Goal: Feedback & Contribution: Leave review/rating

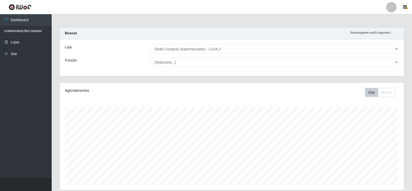
select select "161"
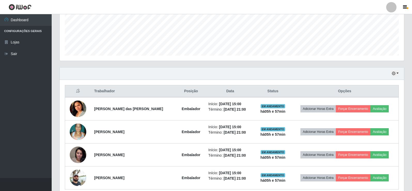
scroll to position [152, 0]
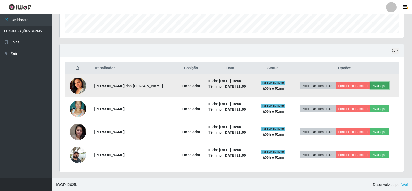
click at [378, 83] on button "Avaliação" at bounding box center [380, 85] width 18 height 7
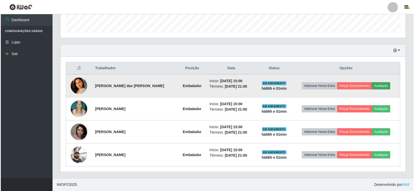
scroll to position [107, 342]
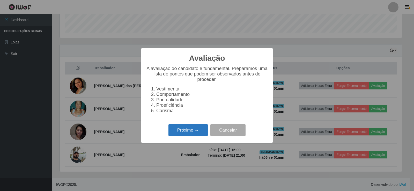
click at [194, 134] on button "Próximo →" at bounding box center [187, 130] width 39 height 12
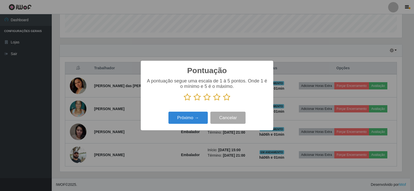
scroll to position [258484, 258250]
click at [226, 97] on icon at bounding box center [226, 97] width 7 height 8
click at [223, 101] on input "radio" at bounding box center [223, 101] width 0 height 0
click at [202, 115] on button "Próximo →" at bounding box center [187, 118] width 39 height 12
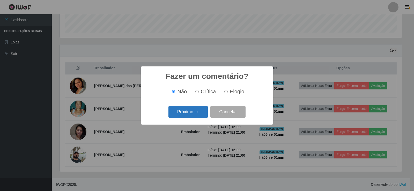
click at [196, 116] on button "Próximo →" at bounding box center [187, 112] width 39 height 12
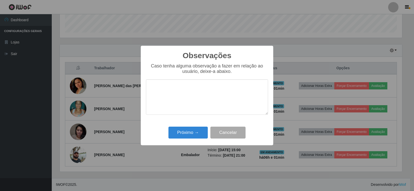
click at [193, 125] on div "Observações × Caso tenha alguma observação a fazer em relação ao usuário, deixe…" at bounding box center [207, 96] width 132 height 100
click at [192, 132] on button "Próximo →" at bounding box center [187, 133] width 39 height 12
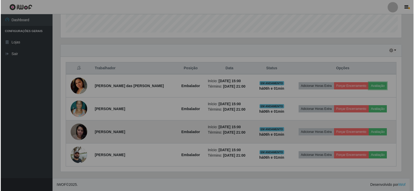
scroll to position [107, 345]
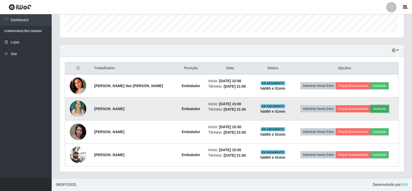
click at [385, 110] on button "Avaliação" at bounding box center [380, 108] width 18 height 7
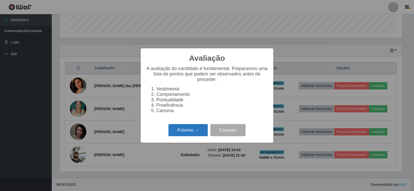
click at [190, 134] on button "Próximo →" at bounding box center [187, 130] width 39 height 12
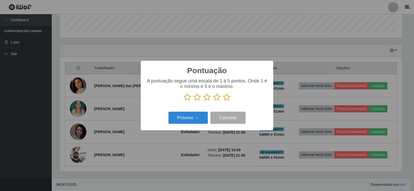
click at [228, 97] on icon at bounding box center [226, 97] width 7 height 8
click at [223, 101] on input "radio" at bounding box center [223, 101] width 0 height 0
click at [198, 117] on button "Próximo →" at bounding box center [187, 118] width 39 height 12
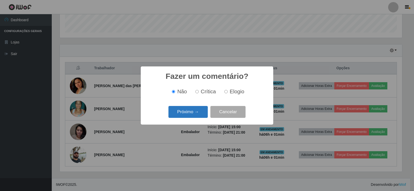
click at [197, 112] on button "Próximo →" at bounding box center [187, 112] width 39 height 12
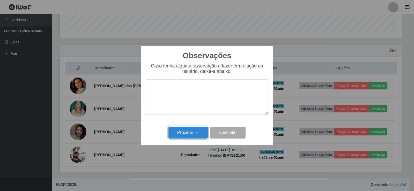
drag, startPoint x: 194, startPoint y: 129, endPoint x: 253, endPoint y: 130, distance: 59.2
click at [194, 129] on button "Próximo →" at bounding box center [187, 133] width 39 height 12
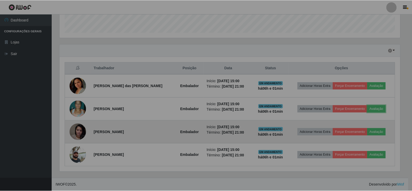
scroll to position [107, 345]
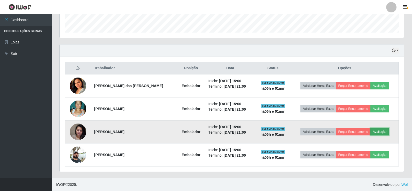
click at [383, 134] on button "Avaliação" at bounding box center [380, 131] width 18 height 7
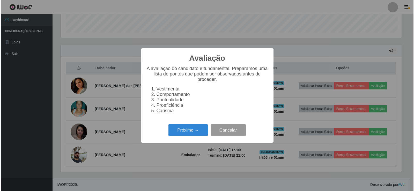
scroll to position [107, 342]
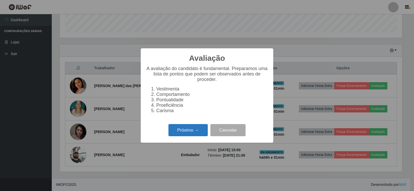
click at [194, 132] on button "Próximo →" at bounding box center [187, 130] width 39 height 12
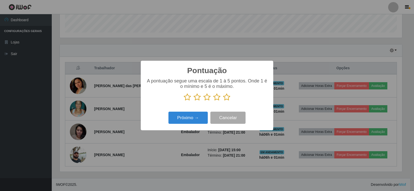
click at [226, 100] on icon at bounding box center [226, 97] width 7 height 8
click at [223, 101] on input "radio" at bounding box center [223, 101] width 0 height 0
click at [197, 121] on button "Próximo →" at bounding box center [187, 118] width 39 height 12
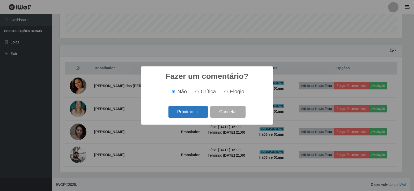
click at [196, 115] on button "Próximo →" at bounding box center [187, 112] width 39 height 12
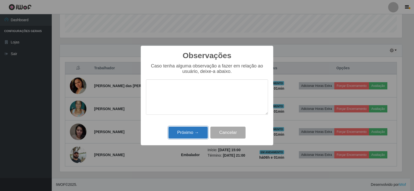
click at [179, 130] on button "Próximo →" at bounding box center [187, 133] width 39 height 12
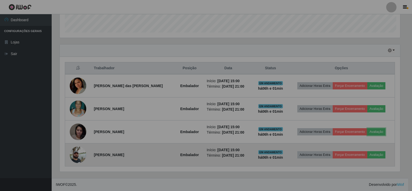
scroll to position [107, 345]
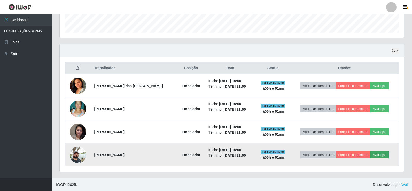
drag, startPoint x: 385, startPoint y: 160, endPoint x: 382, endPoint y: 155, distance: 5.7
click at [384, 159] on td "Adicionar Horas Extra Forçar Encerramento Avaliação" at bounding box center [345, 155] width 108 height 23
click at [382, 155] on button "Avaliação" at bounding box center [380, 154] width 18 height 7
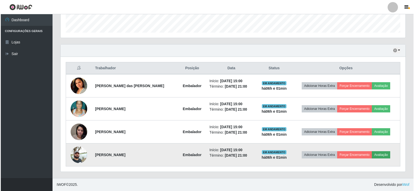
scroll to position [107, 342]
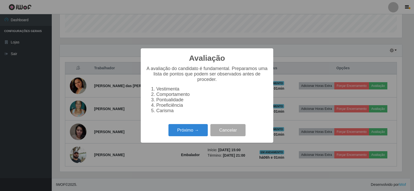
drag, startPoint x: 209, startPoint y: 125, endPoint x: 207, endPoint y: 126, distance: 2.7
click at [207, 126] on div "Avaliação × A avaliação do candidato é fundamental. Preparamos uma lista de pon…" at bounding box center [207, 95] width 132 height 94
click at [199, 129] on button "Próximo →" at bounding box center [187, 130] width 39 height 12
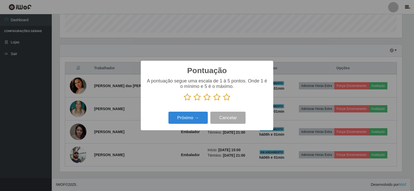
click at [223, 98] on icon at bounding box center [226, 97] width 7 height 8
click at [223, 101] on input "radio" at bounding box center [223, 101] width 0 height 0
click at [200, 115] on button "Próximo →" at bounding box center [187, 118] width 39 height 12
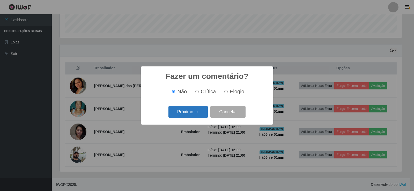
click at [194, 117] on button "Próximo →" at bounding box center [187, 112] width 39 height 12
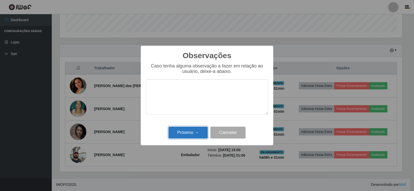
click at [192, 130] on button "Próximo →" at bounding box center [187, 133] width 39 height 12
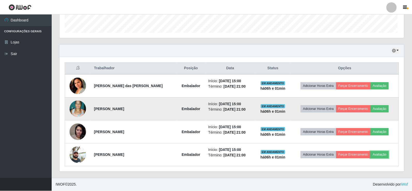
scroll to position [107, 345]
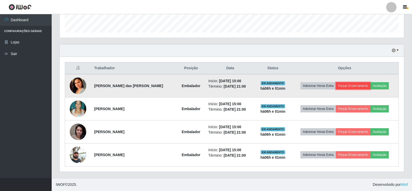
click at [349, 86] on button "Forçar Encerramento" at bounding box center [353, 85] width 35 height 7
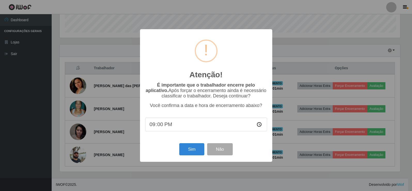
scroll to position [107, 342]
click at [191, 148] on button "Sim" at bounding box center [192, 149] width 25 height 12
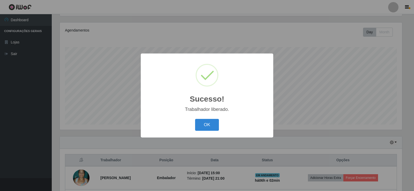
drag, startPoint x: 172, startPoint y: 123, endPoint x: 188, endPoint y: 124, distance: 15.8
click at [180, 124] on div "OK Cancel" at bounding box center [207, 124] width 122 height 15
click at [212, 125] on button "OK" at bounding box center [207, 125] width 24 height 12
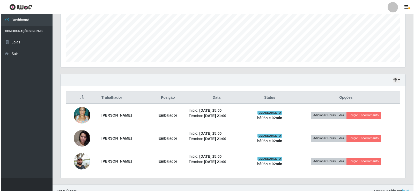
scroll to position [129, 0]
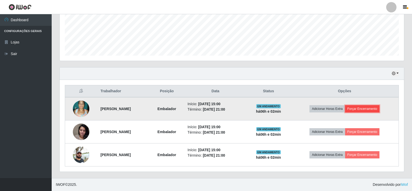
click at [368, 110] on button "Forçar Encerramento" at bounding box center [362, 108] width 35 height 7
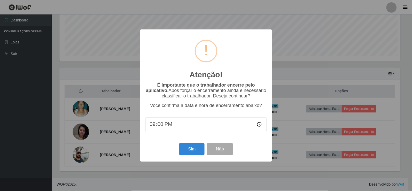
scroll to position [0, 0]
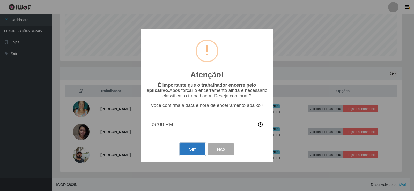
click at [193, 148] on button "Sim" at bounding box center [192, 149] width 25 height 12
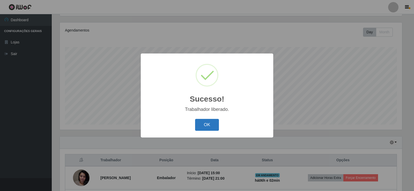
click at [206, 125] on button "OK" at bounding box center [207, 125] width 24 height 12
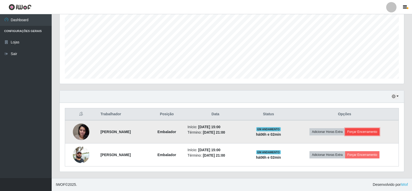
click at [355, 132] on button "Forçar Encerramento" at bounding box center [362, 131] width 35 height 7
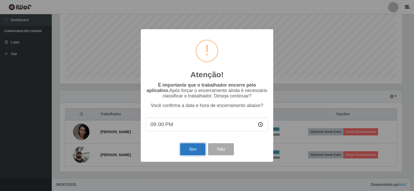
click at [193, 152] on button "Sim" at bounding box center [192, 149] width 25 height 12
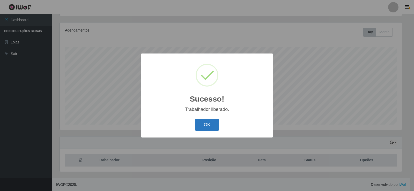
click at [201, 125] on button "OK" at bounding box center [207, 125] width 24 height 12
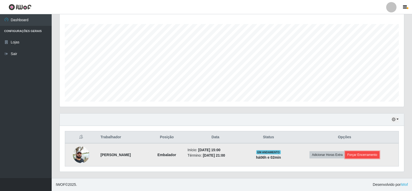
click at [371, 157] on button "Forçar Encerramento" at bounding box center [362, 154] width 35 height 7
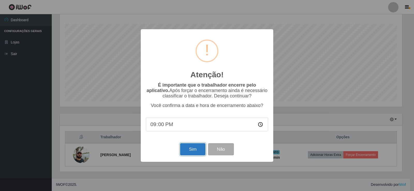
click at [195, 150] on button "Sim" at bounding box center [192, 149] width 25 height 12
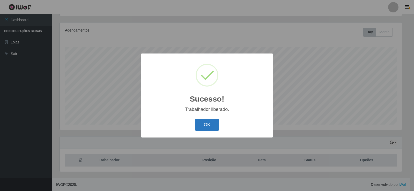
click at [204, 124] on button "OK" at bounding box center [207, 125] width 24 height 12
